Goal: Obtain resource: Download file/media

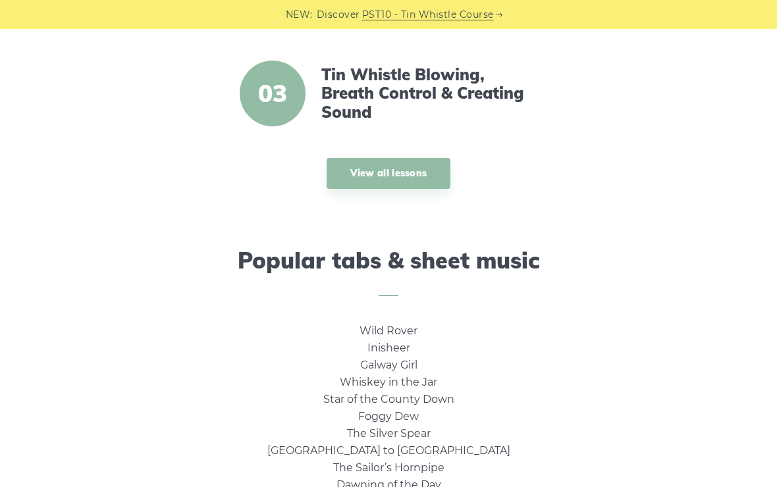
scroll to position [686, 0]
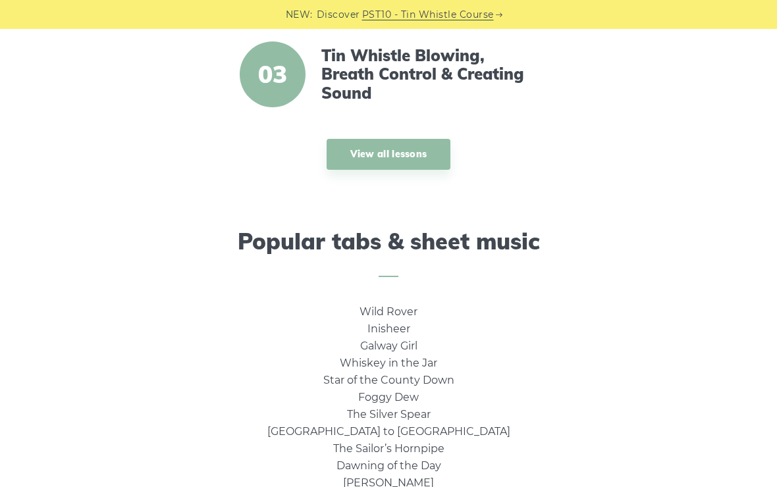
click at [395, 159] on link "View all lessons" at bounding box center [389, 154] width 124 height 31
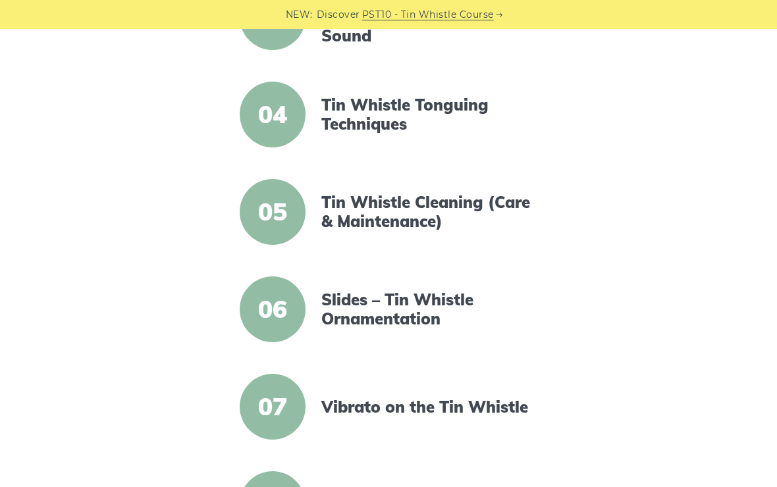
scroll to position [646, 0]
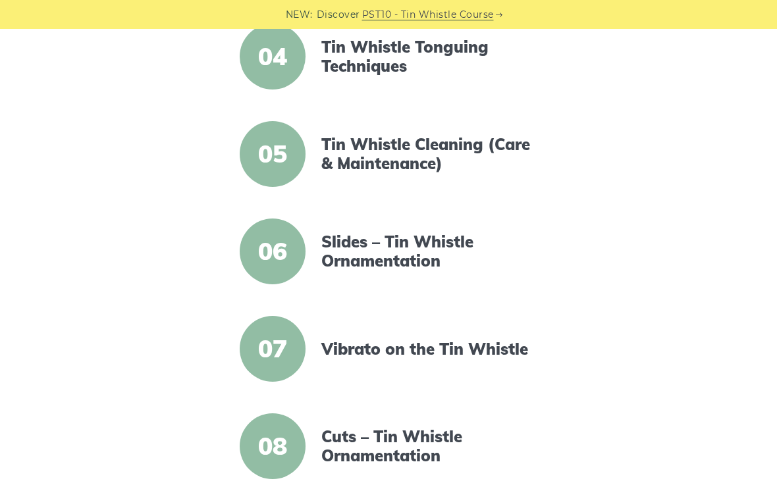
click at [400, 460] on link "Cuts – Tin Whistle Ornamentation" at bounding box center [429, 446] width 217 height 38
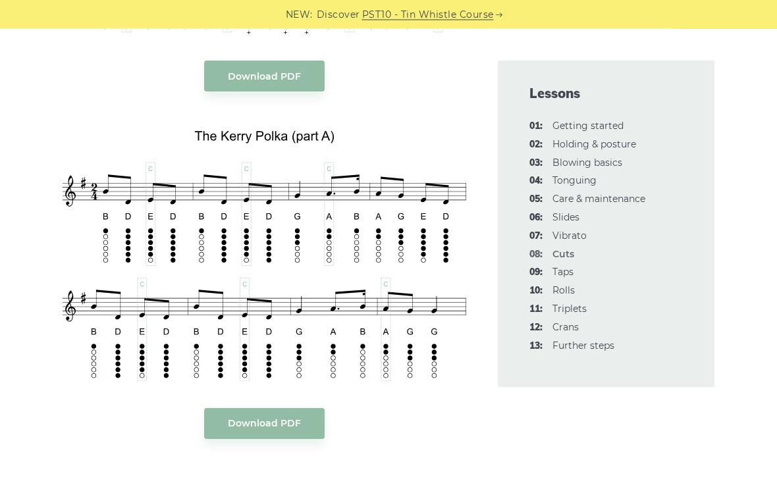
scroll to position [2865, 0]
click at [283, 419] on body "NEW: Discover PST10 - Tin Whistle Course Lessons Fingering Charts Tabs & Notes …" at bounding box center [388, 194] width 777 height 6118
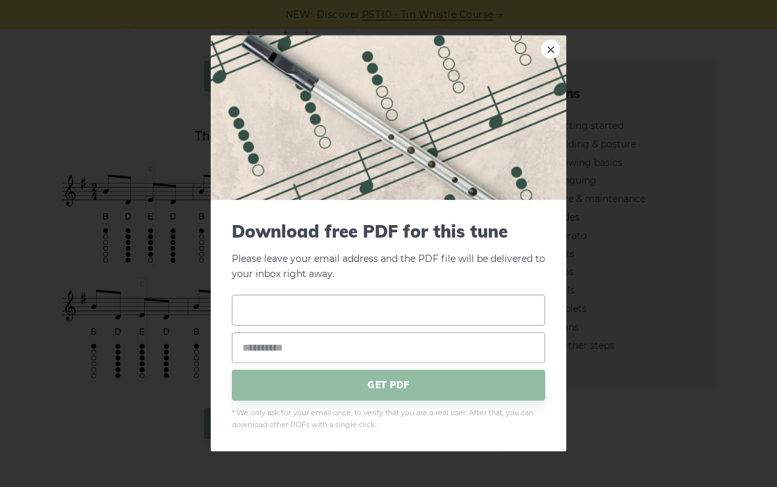
click at [425, 308] on input "text" at bounding box center [388, 309] width 313 height 31
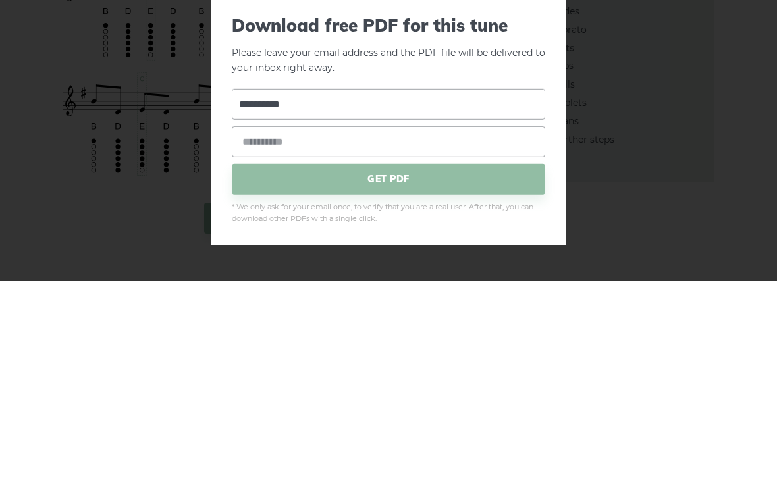
type input "**********"
click at [404, 332] on input "email" at bounding box center [388, 347] width 313 height 31
type input "**********"
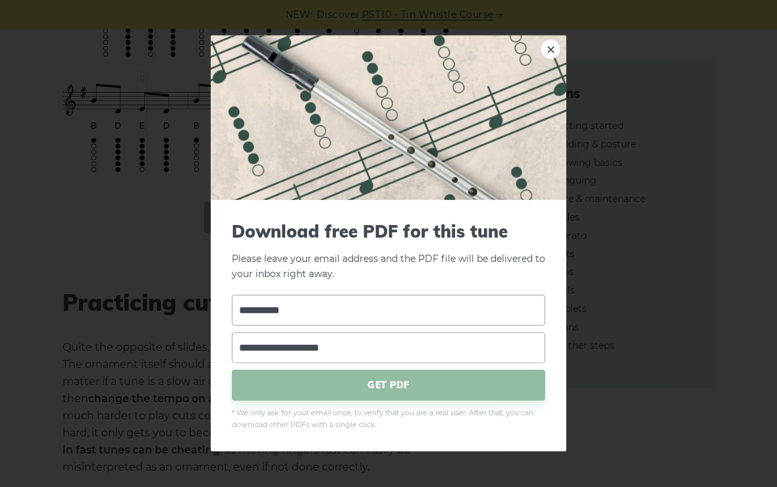
click at [416, 381] on span "GET PDF" at bounding box center [388, 384] width 313 height 31
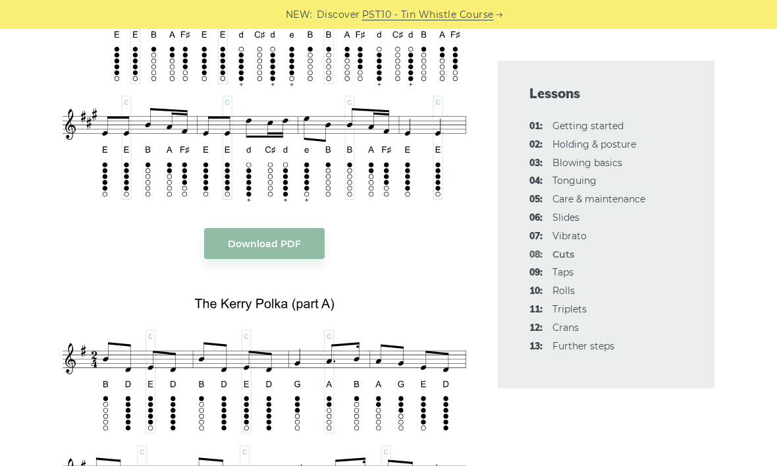
scroll to position [2705, 0]
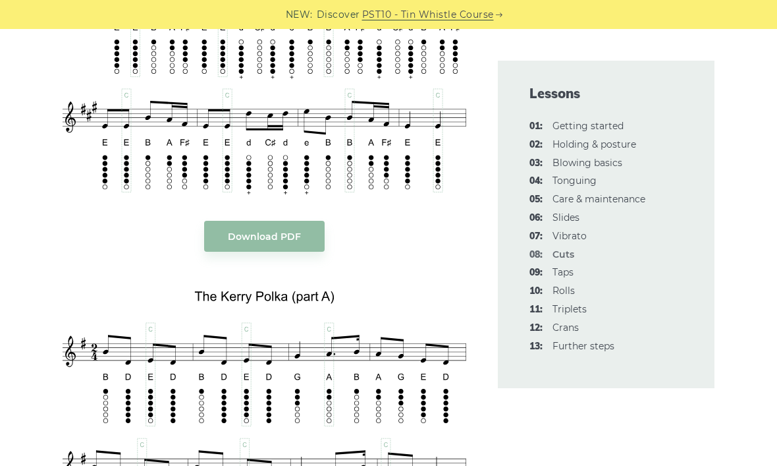
click at [284, 225] on link "Download PDF" at bounding box center [264, 236] width 121 height 31
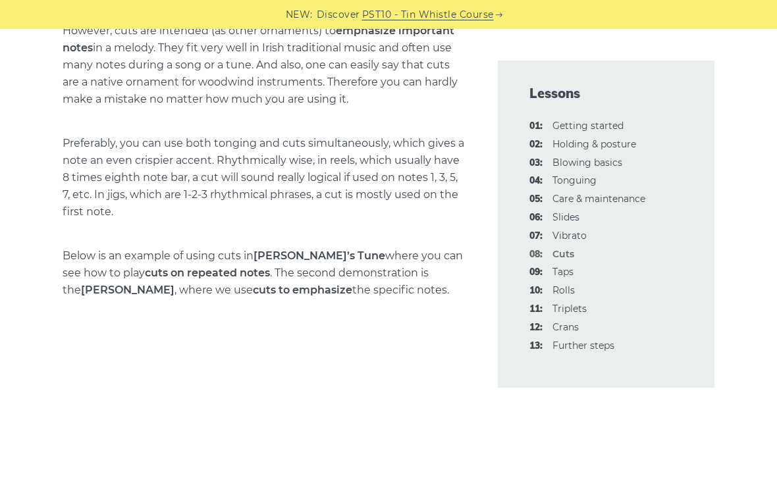
scroll to position [1964, 0]
